Goal: Task Accomplishment & Management: Complete application form

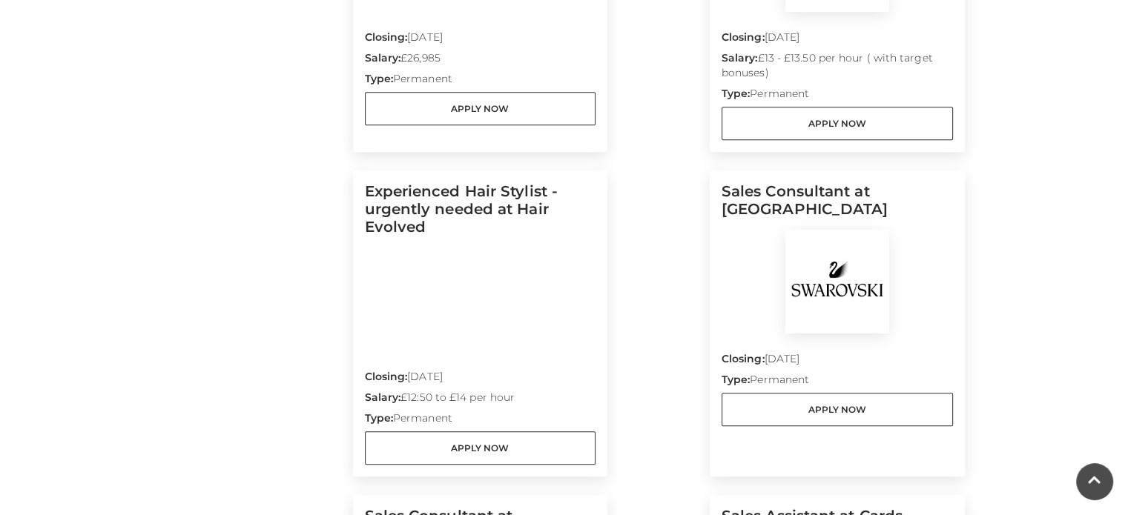
scroll to position [1338, 0]
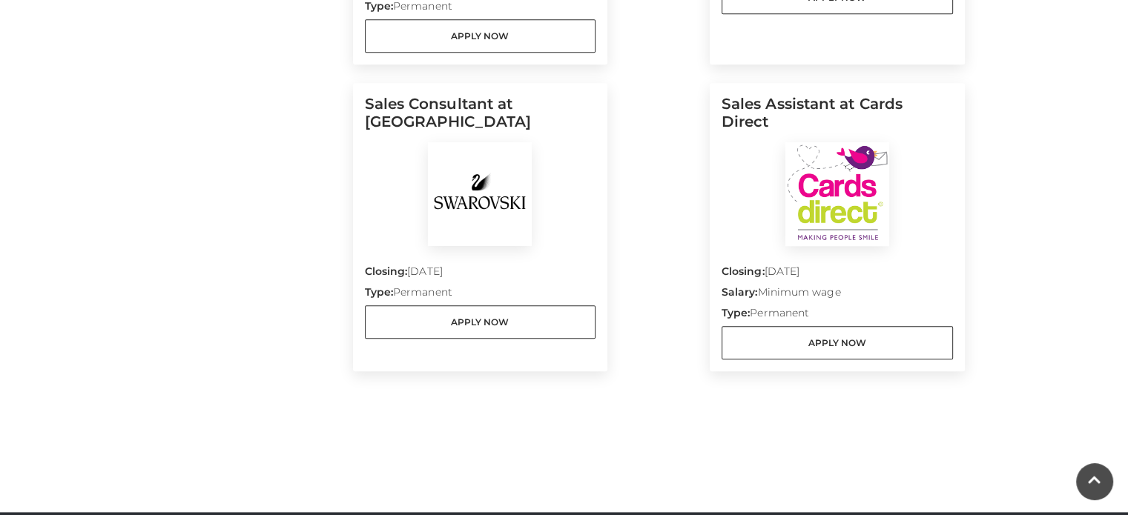
scroll to position [1694, 0]
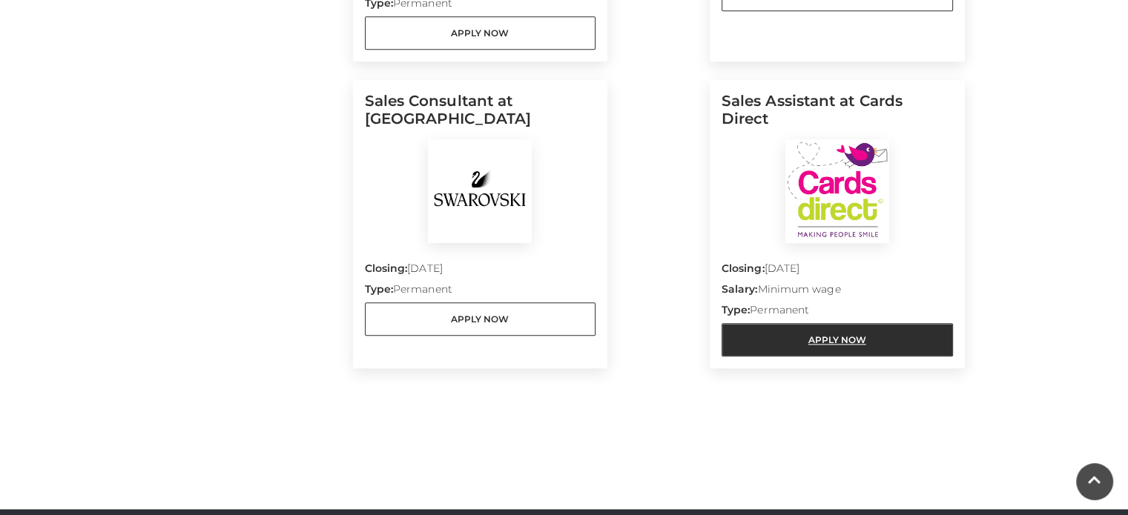
click at [828, 350] on link "Apply Now" at bounding box center [837, 339] width 231 height 33
click at [739, 326] on link "Apply Now" at bounding box center [837, 339] width 231 height 33
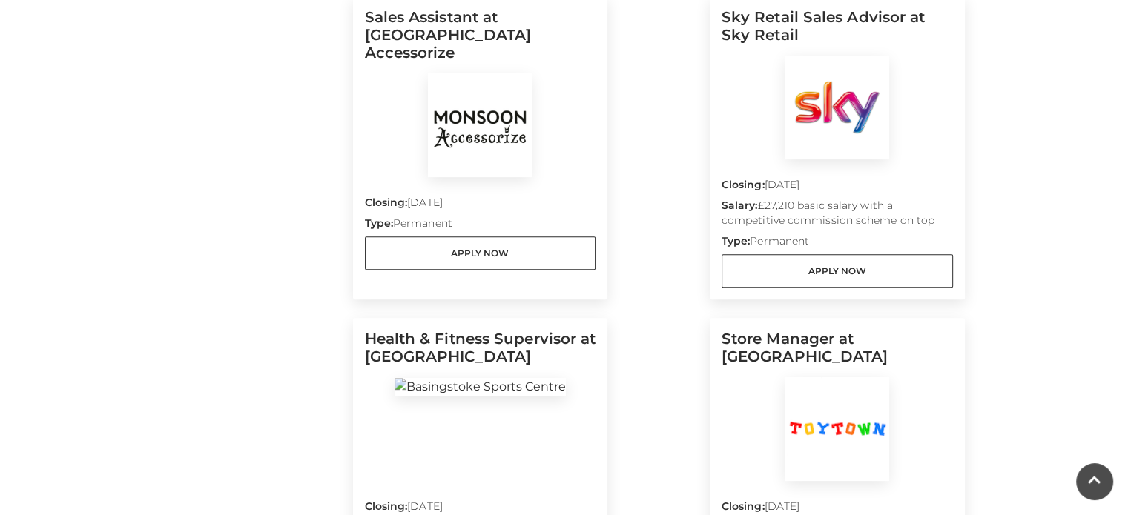
scroll to position [812, 0]
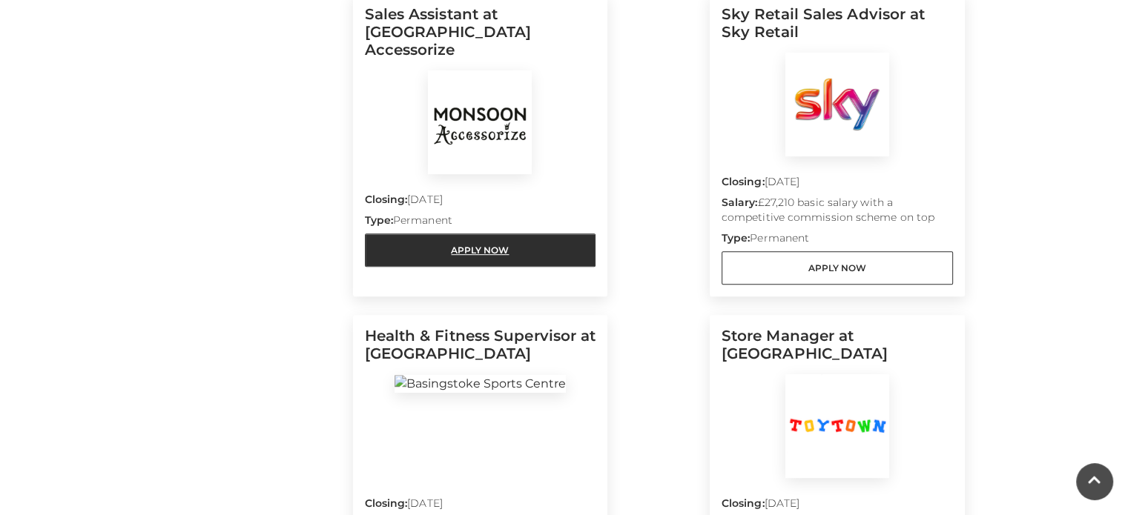
click at [489, 234] on link "Apply Now" at bounding box center [480, 250] width 231 height 33
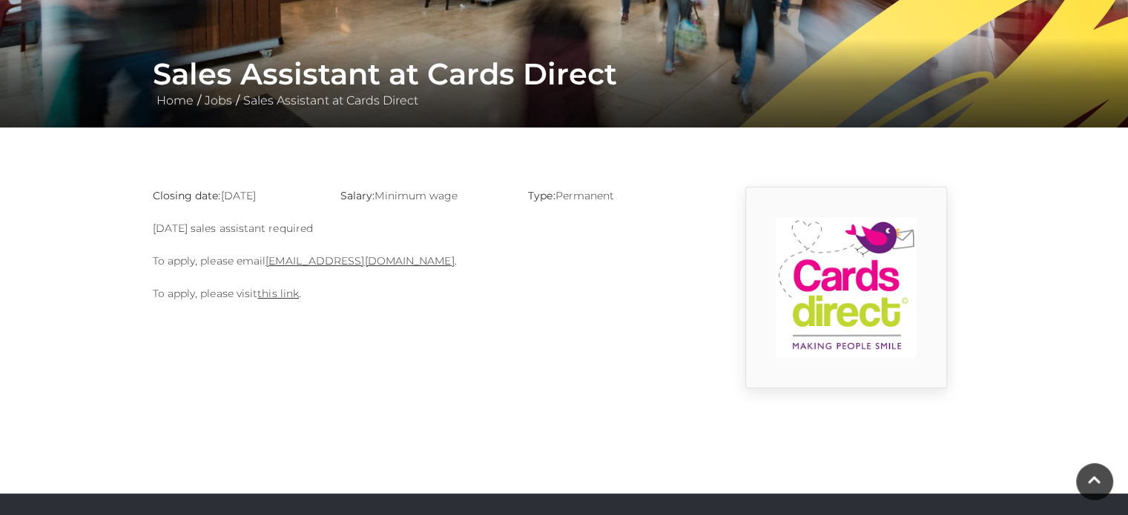
scroll to position [245, 0]
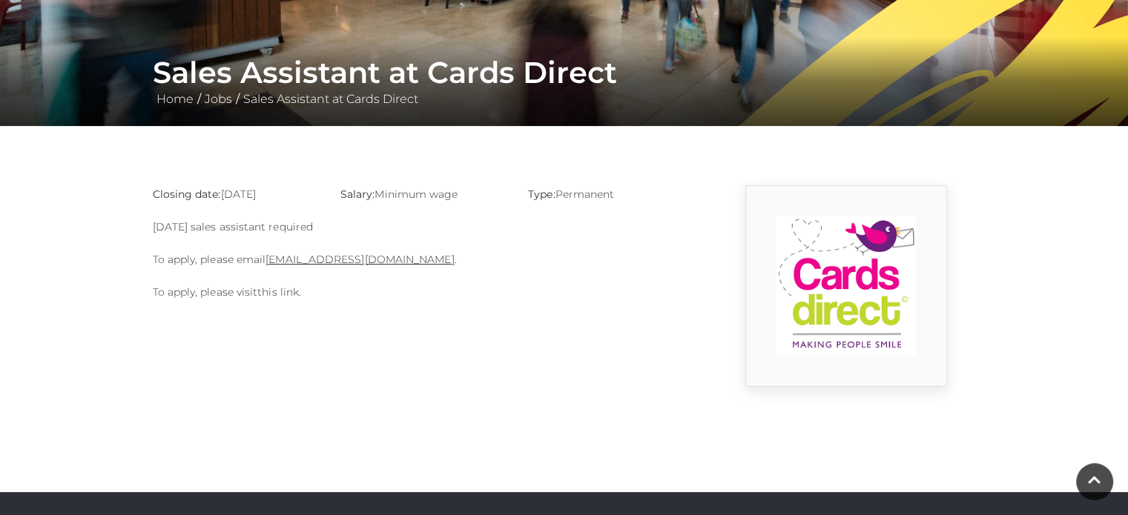
click at [285, 294] on link "this link" at bounding box center [278, 291] width 42 height 13
click at [325, 265] on link "basingstoke@cardsdirect.co.uk" at bounding box center [359, 259] width 188 height 13
click at [353, 254] on link "basingstoke@cardsdirect.co.uk" at bounding box center [359, 259] width 188 height 13
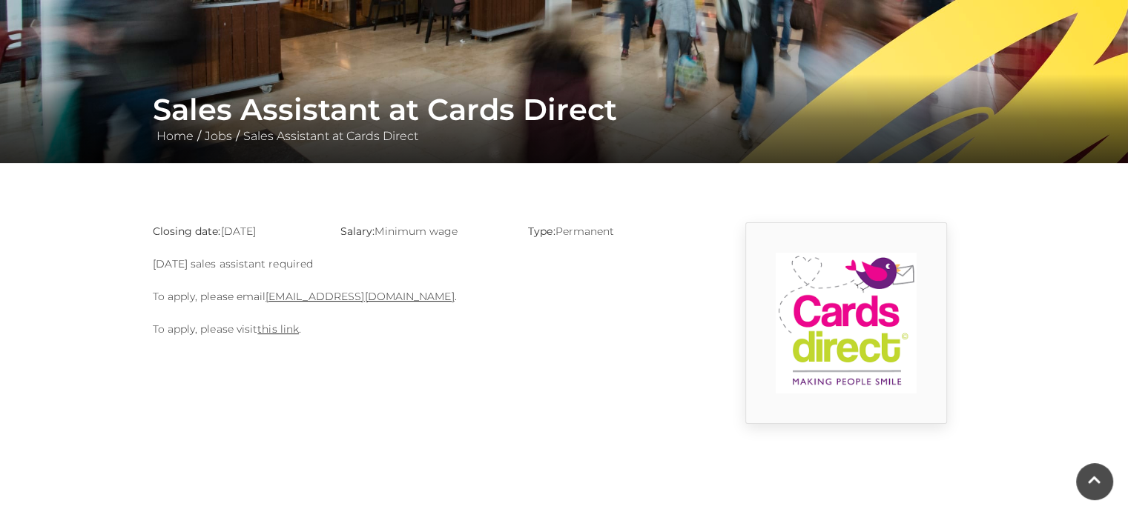
scroll to position [211, 0]
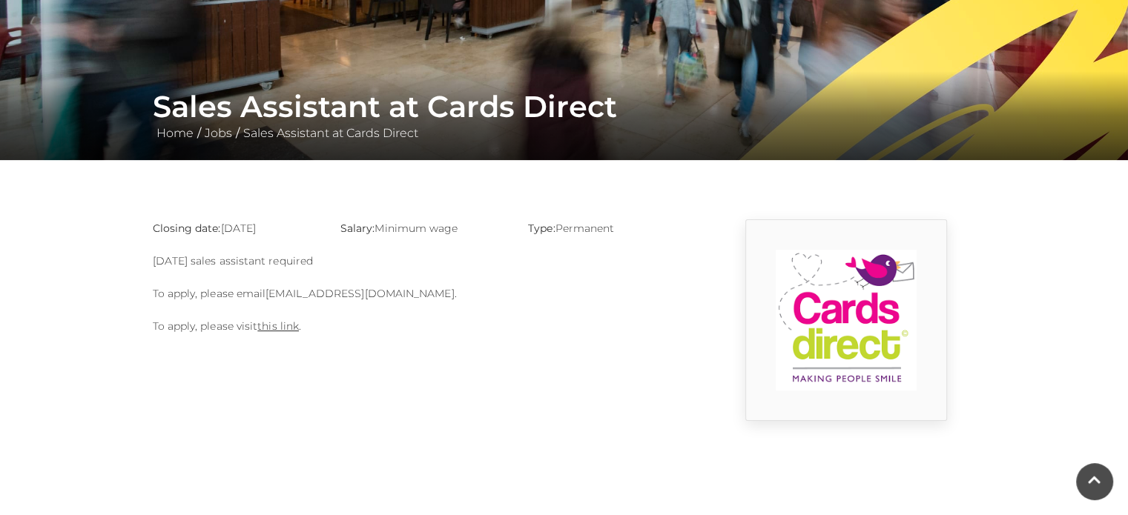
click at [356, 288] on link "basingstoke@cardsdirect.co.uk" at bounding box center [359, 293] width 188 height 13
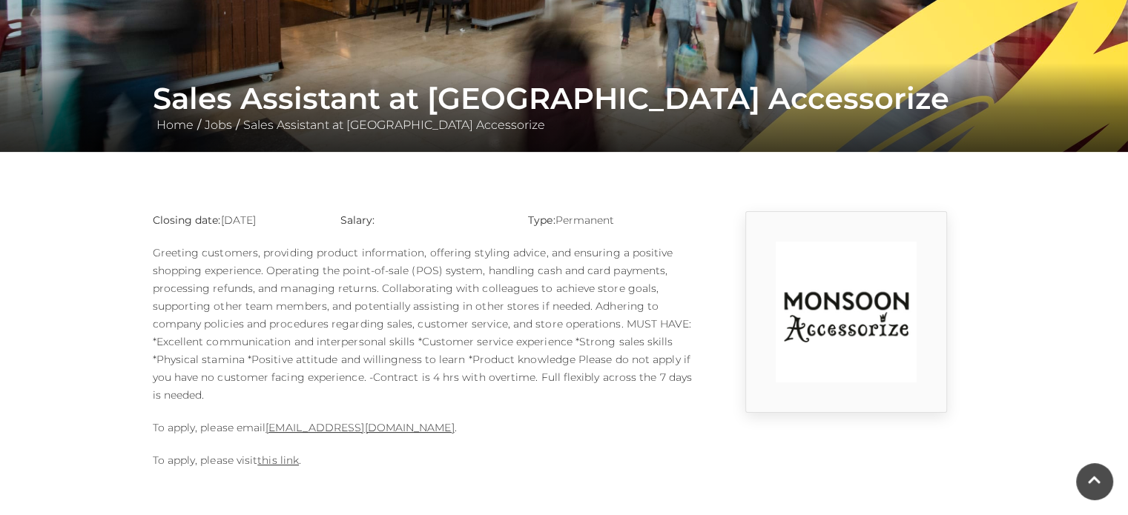
scroll to position [219, 0]
